Goal: Information Seeking & Learning: Learn about a topic

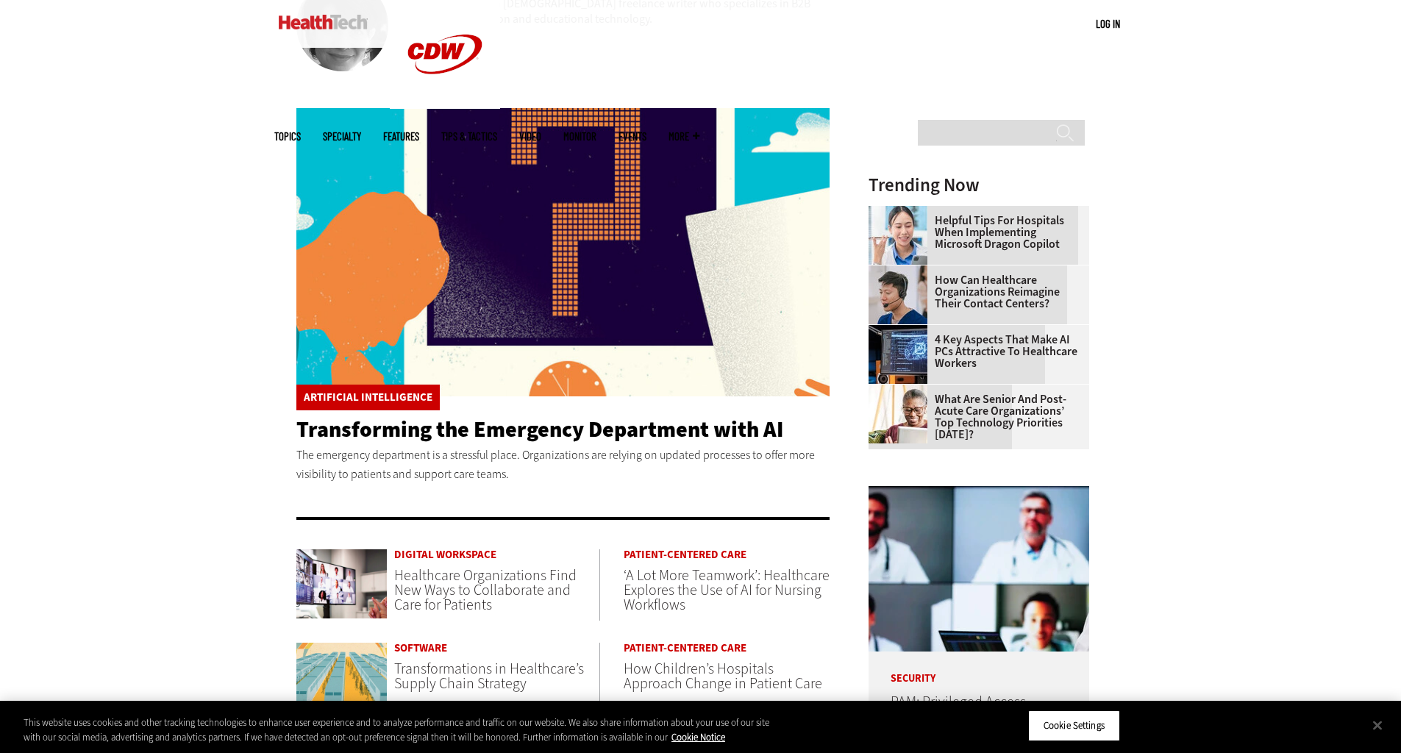
scroll to position [294, 0]
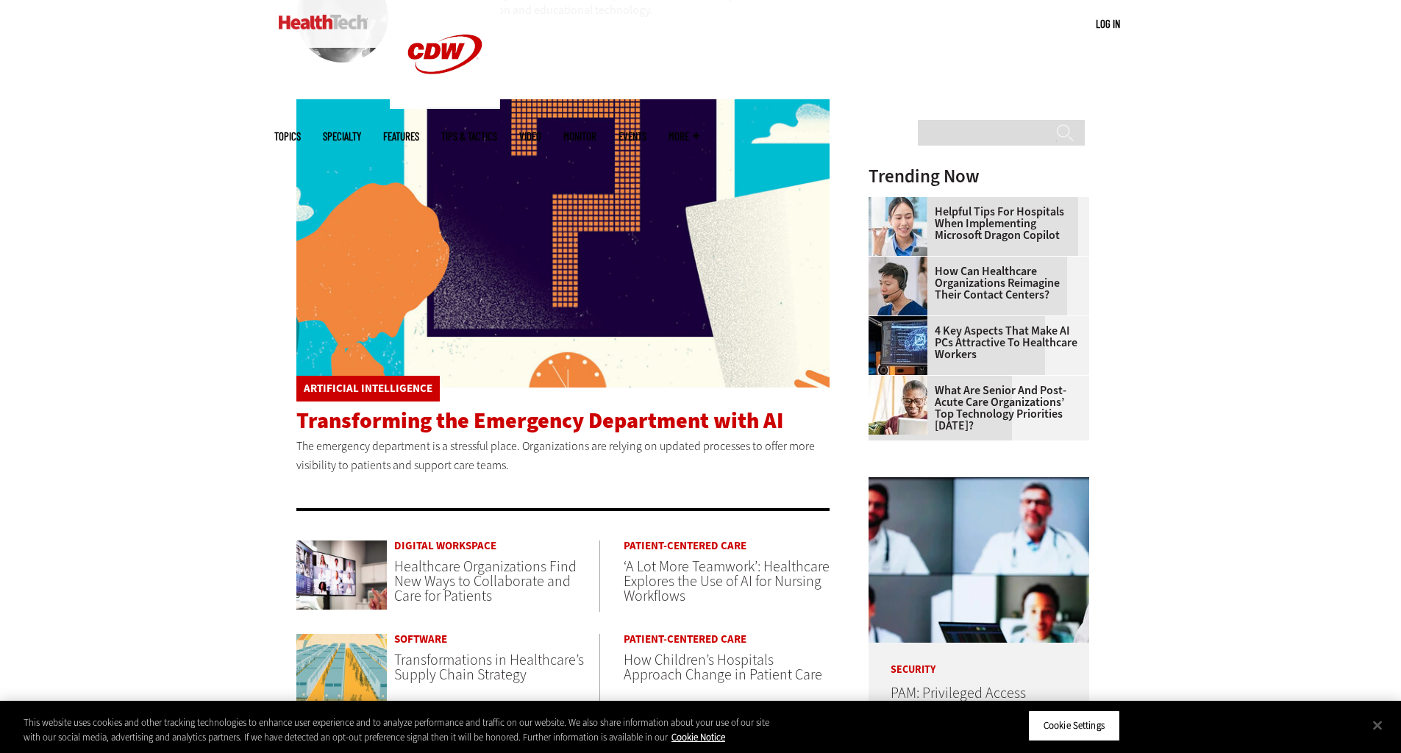
click at [635, 425] on span "Transforming the Emergency Department with AI" at bounding box center [539, 420] width 487 height 29
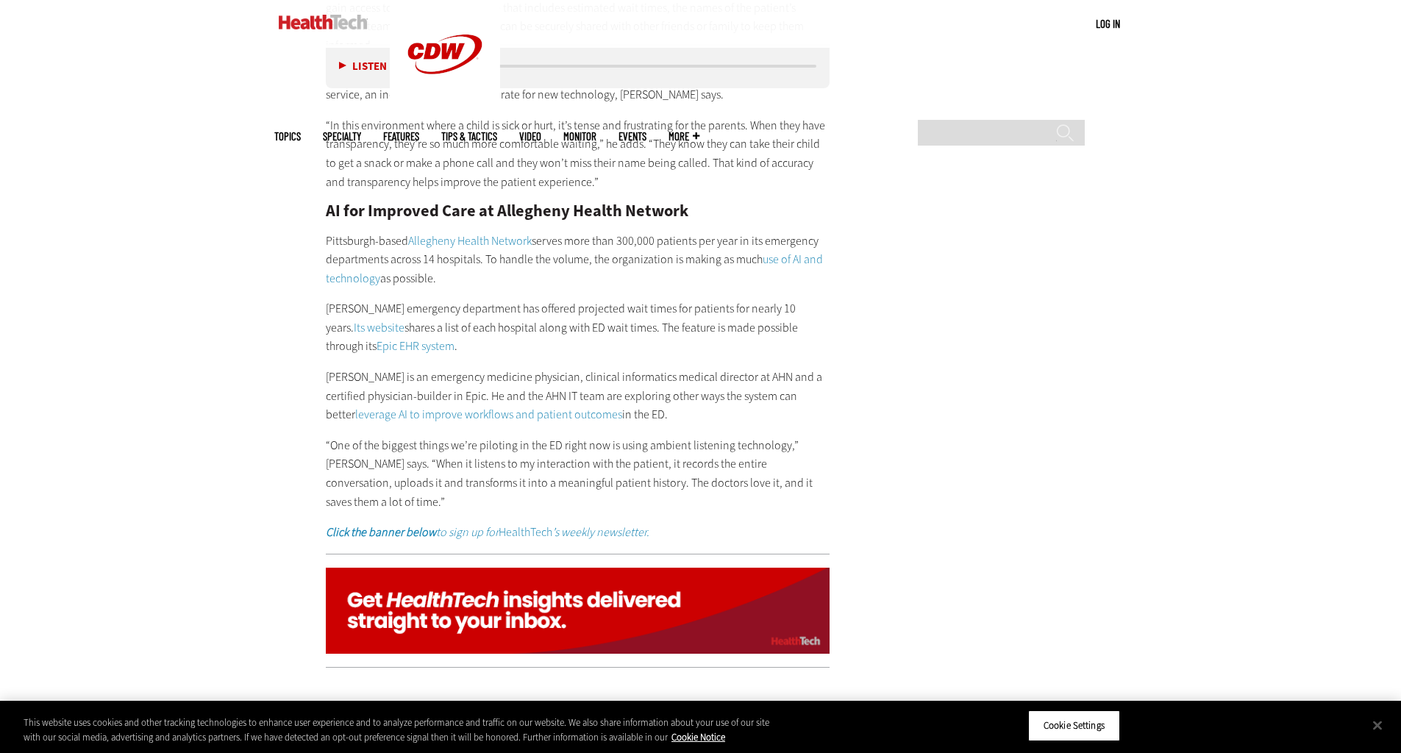
scroll to position [3236, 0]
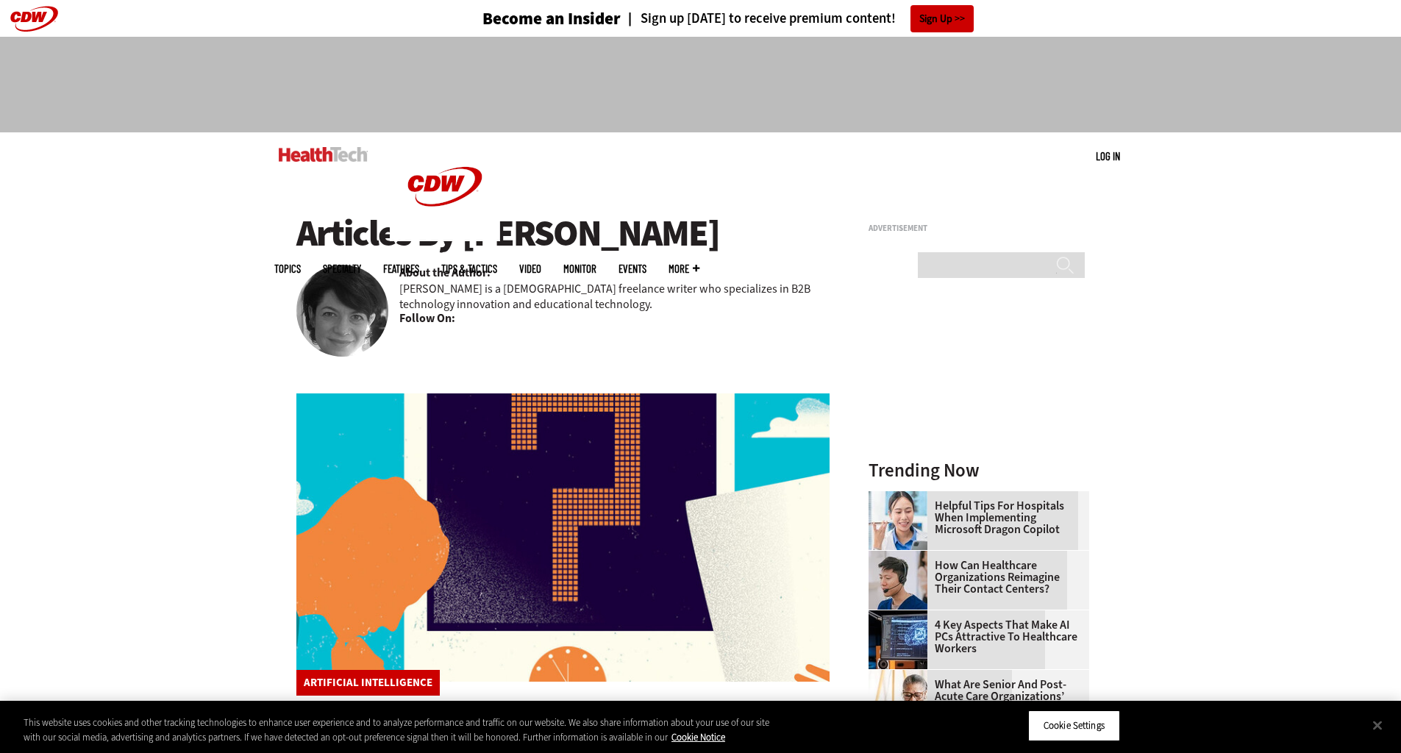
click at [314, 142] on link at bounding box center [323, 154] width 89 height 44
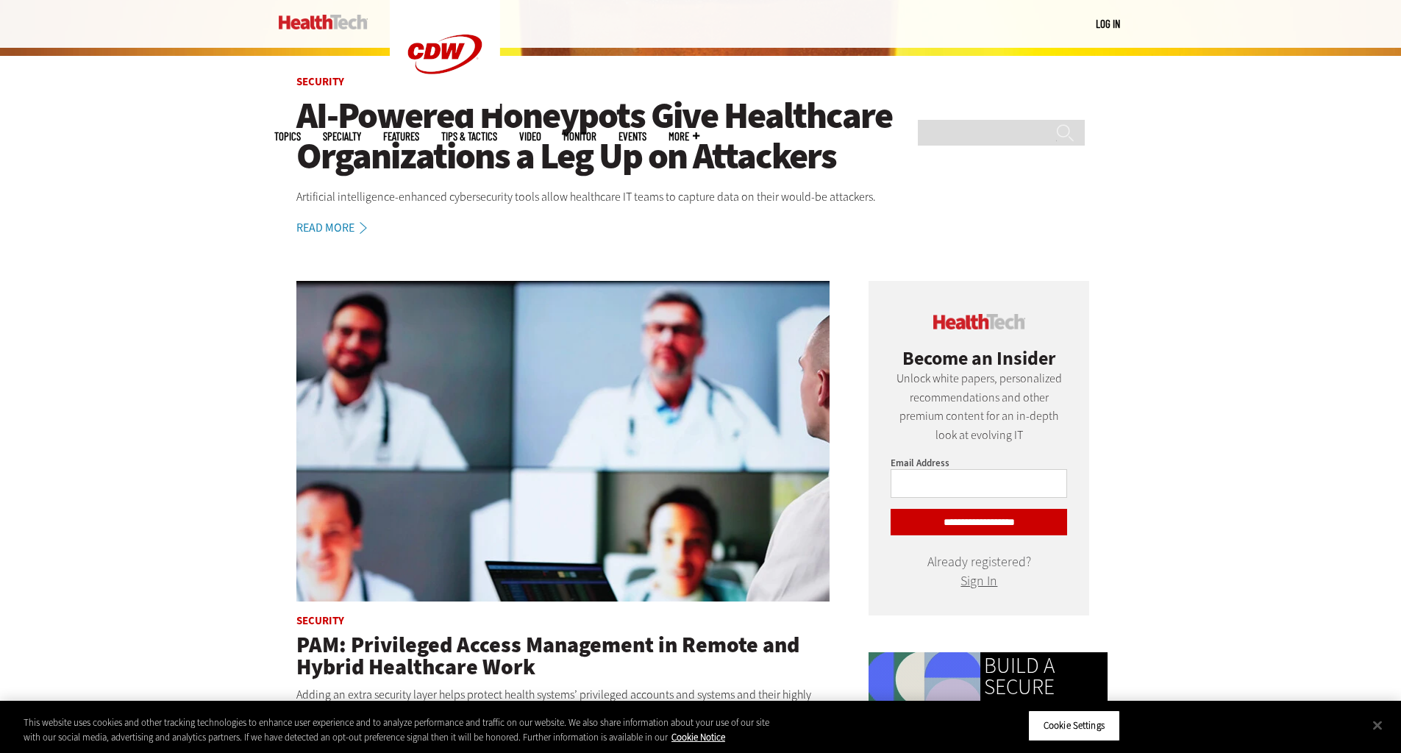
scroll to position [588, 0]
